Goal: Check status: Check status

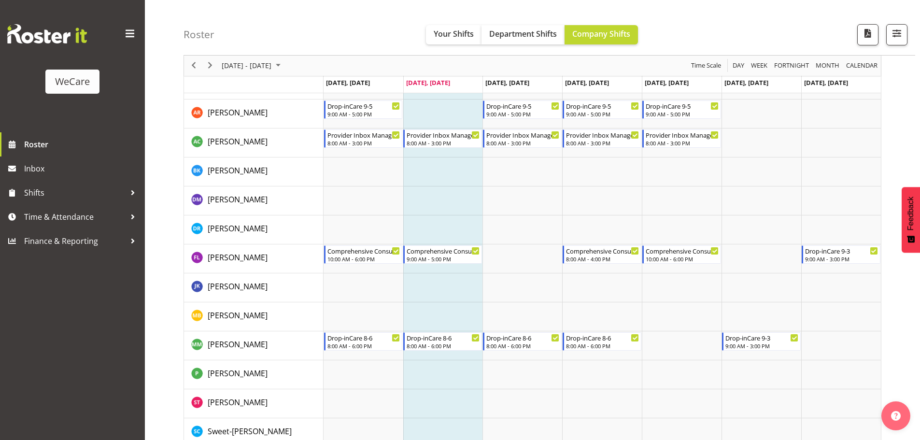
scroll to position [1142, 0]
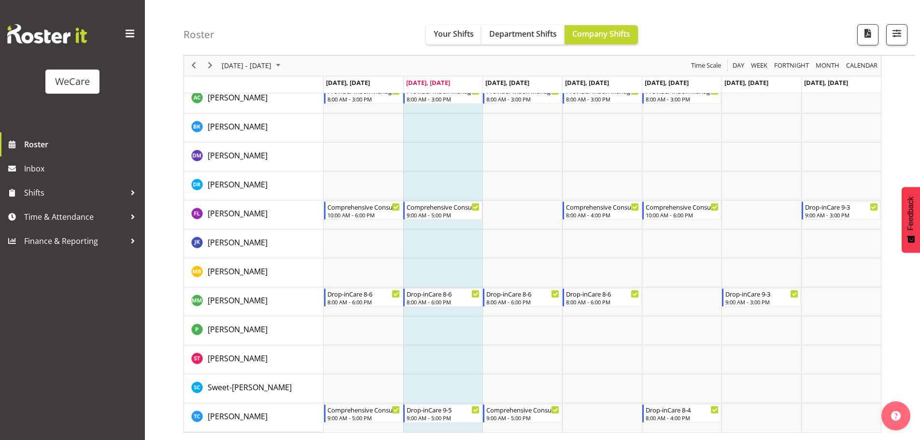
click at [194, 57] on div "previous period" at bounding box center [193, 66] width 16 height 20
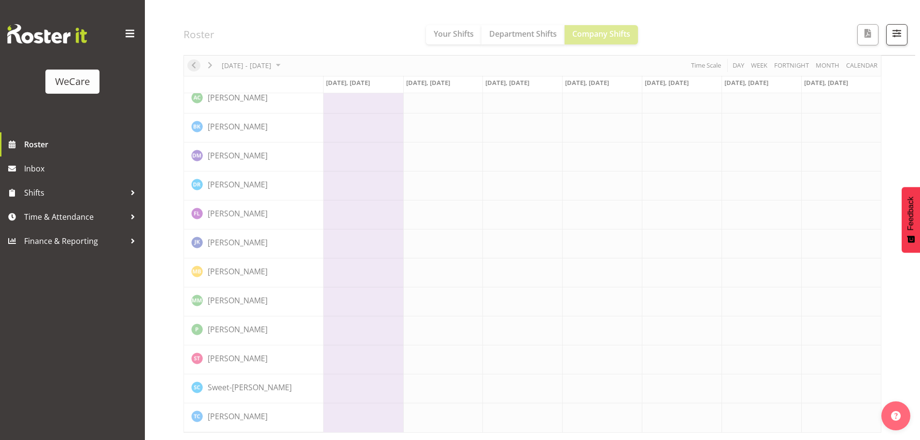
scroll to position [1123, 0]
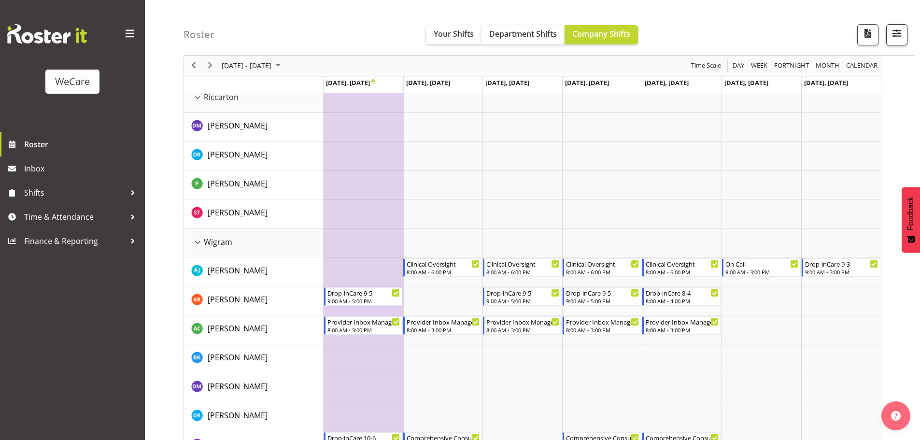
scroll to position [834, 0]
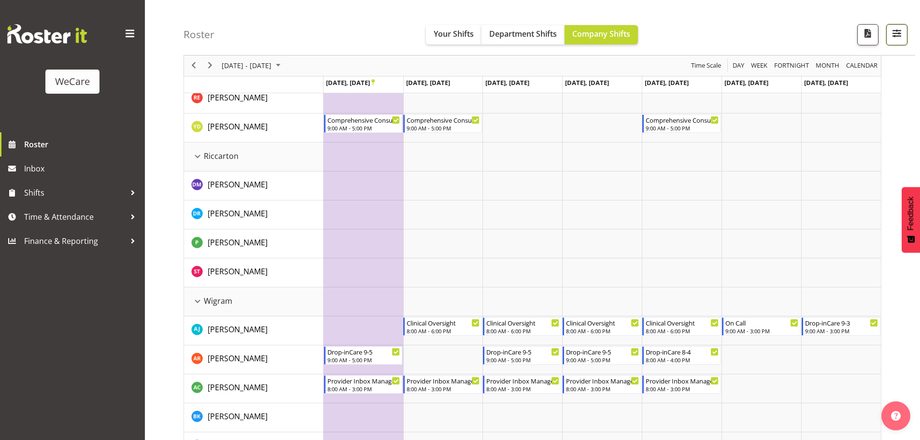
click at [894, 44] on button "button" at bounding box center [896, 34] width 21 height 21
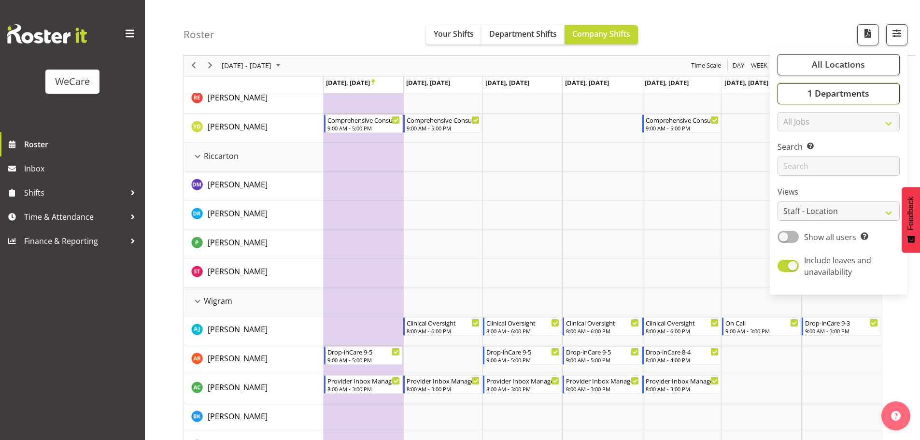
click at [838, 100] on button "1 Departments" at bounding box center [839, 93] width 122 height 21
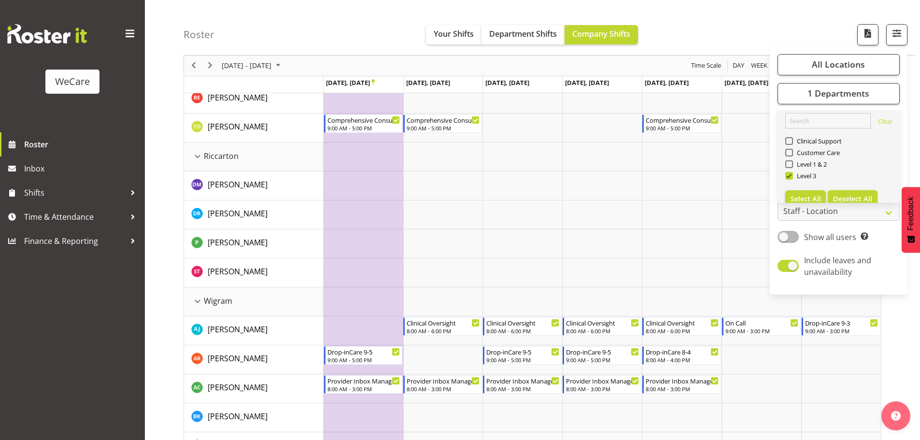
click at [845, 192] on button "Deselect All" at bounding box center [853, 198] width 50 height 17
checkbox input "false"
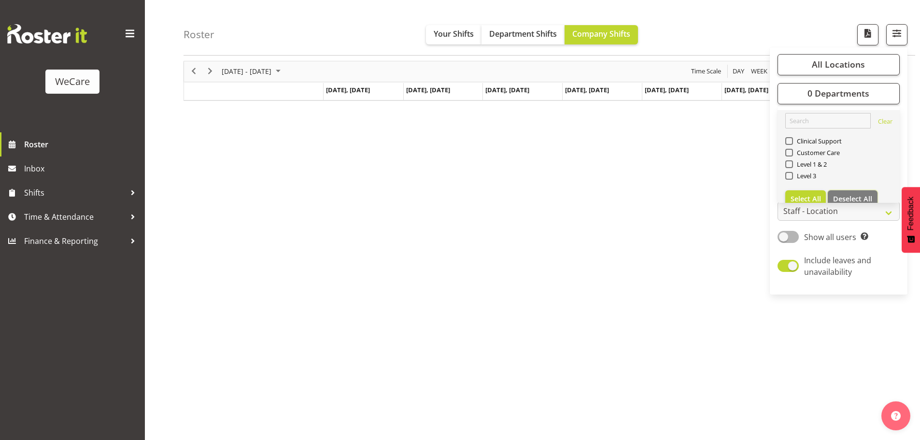
scroll to position [35, 0]
click at [807, 165] on span "Level 1 & 2" at bounding box center [810, 164] width 34 height 8
click at [792, 165] on input "Level 1 & 2" at bounding box center [788, 164] width 6 height 6
checkbox input "true"
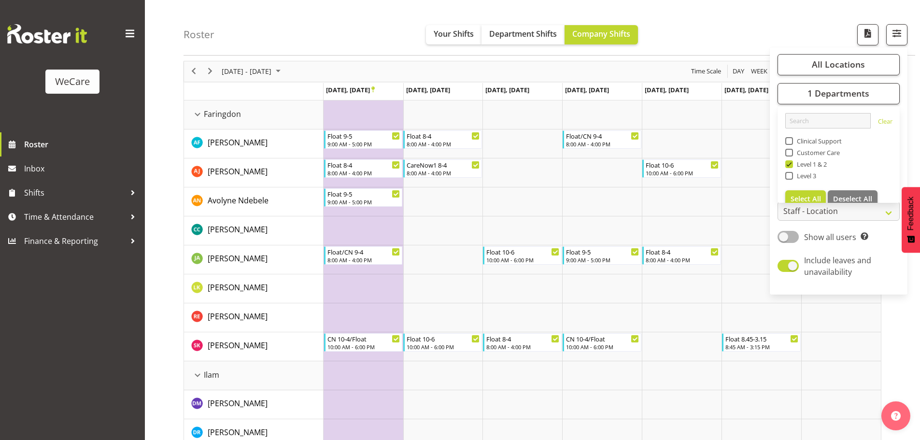
click at [742, 21] on div "Roster Your Shifts Department Shifts Company Shifts All Locations Clear Busines…" at bounding box center [550, 28] width 732 height 56
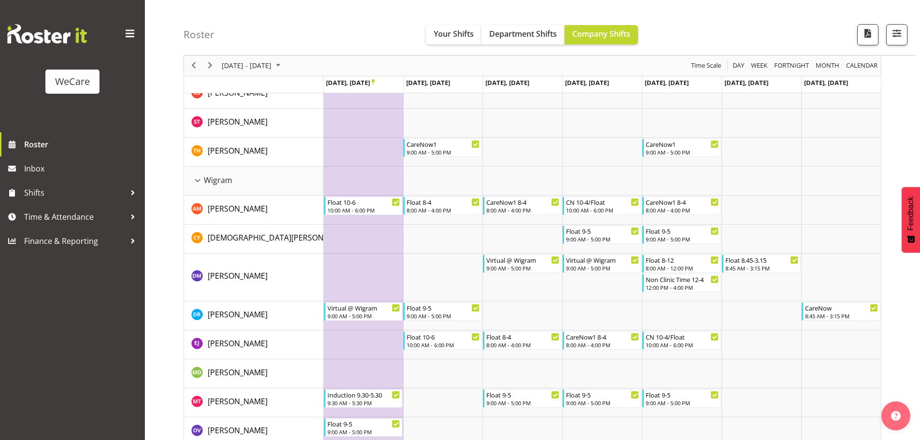
scroll to position [997, 0]
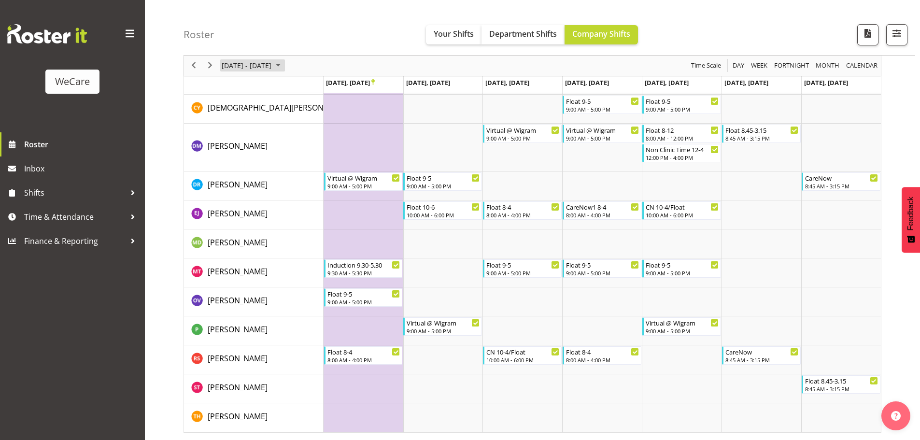
click at [225, 67] on span "[DATE] - [DATE]" at bounding box center [247, 66] width 52 height 12
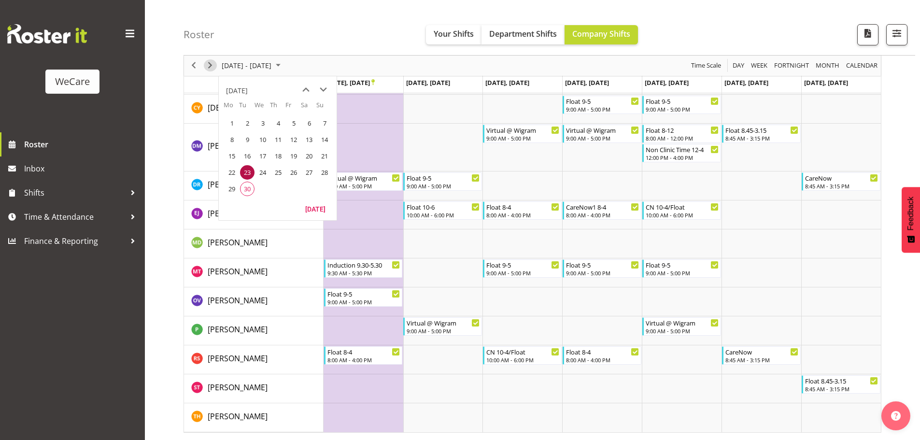
click at [213, 66] on span "Next" at bounding box center [210, 66] width 12 height 12
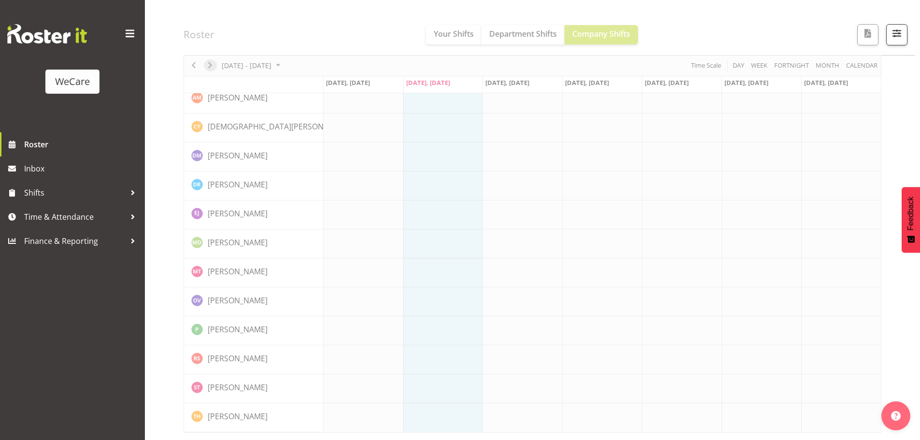
scroll to position [979, 0]
